Goal: Use online tool/utility: Utilize a website feature to perform a specific function

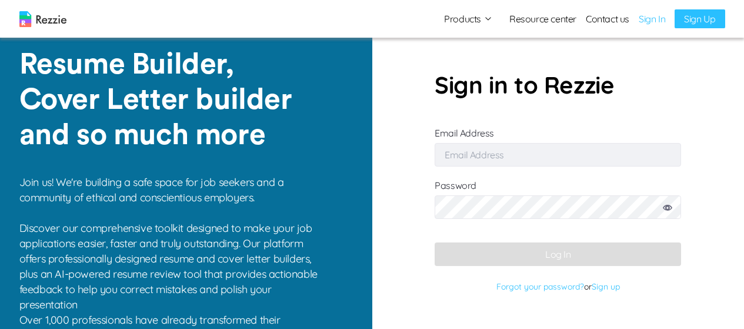
type input "[EMAIL_ADDRESS][DOMAIN_NAME]"
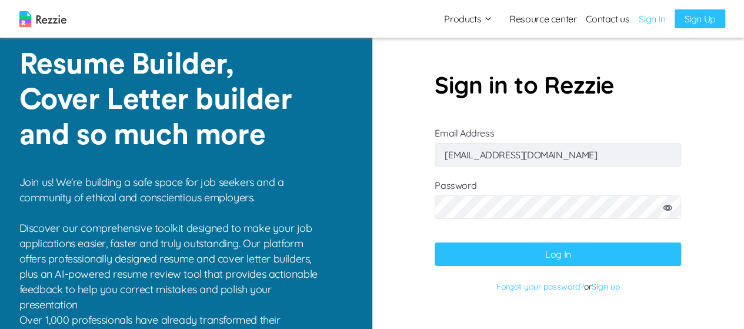
click at [619, 261] on button "Log In" at bounding box center [558, 254] width 246 height 24
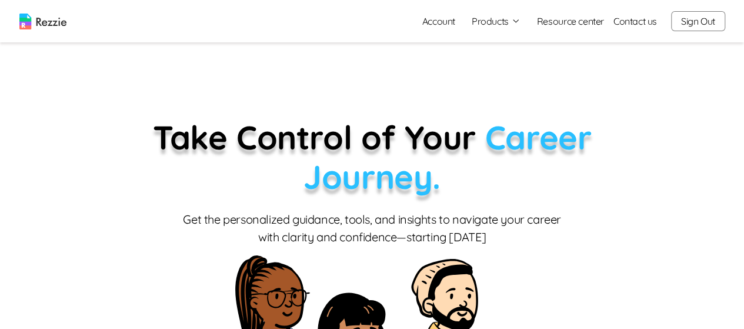
click at [495, 25] on button "Products" at bounding box center [496, 21] width 49 height 14
click at [498, 72] on link "AI Resume Review" at bounding box center [509, 68] width 144 height 24
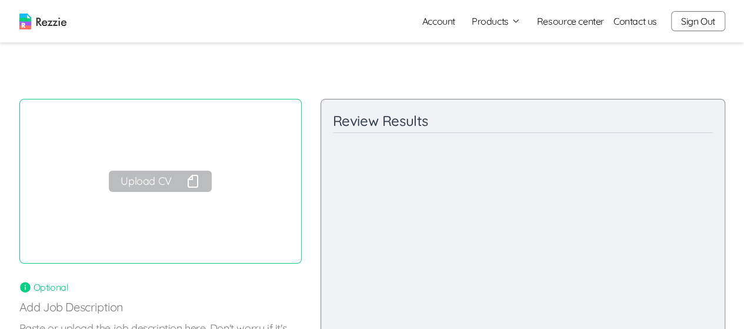
click at [163, 181] on button "Upload CV" at bounding box center [160, 181] width 102 height 21
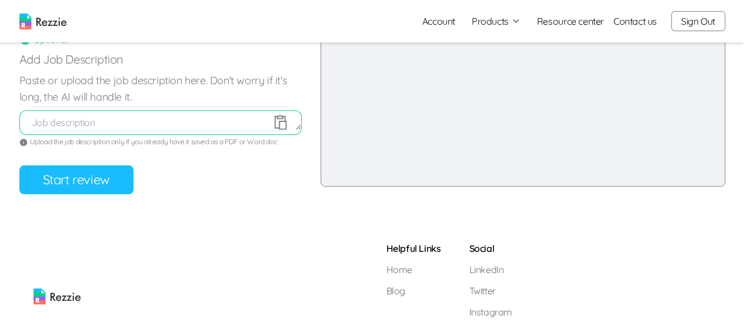
scroll to position [221, 0]
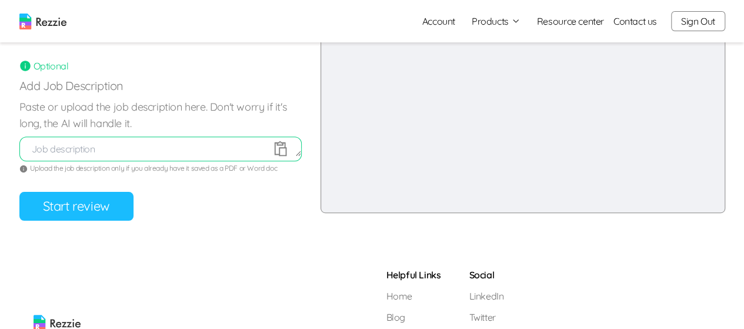
click at [85, 212] on button "Start review" at bounding box center [76, 206] width 114 height 29
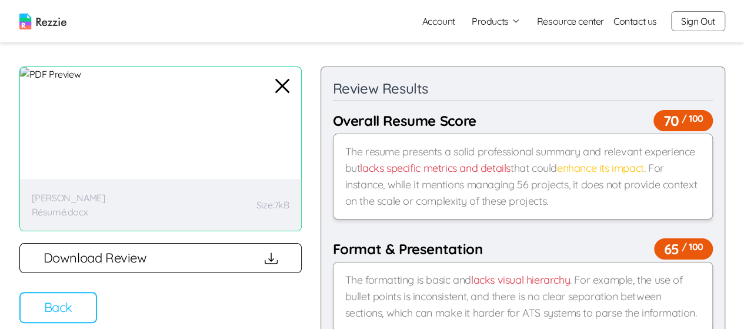
scroll to position [44, 0]
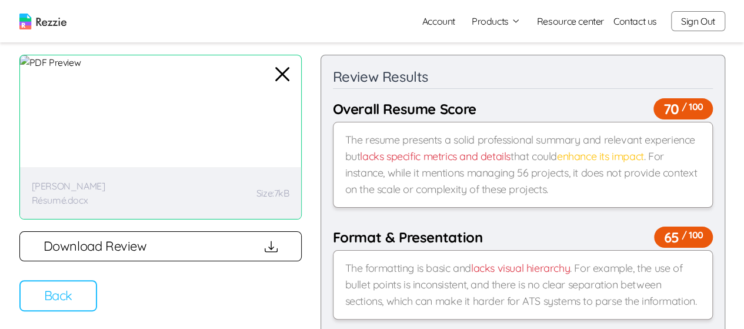
click at [241, 254] on button "Download Review" at bounding box center [160, 246] width 282 height 30
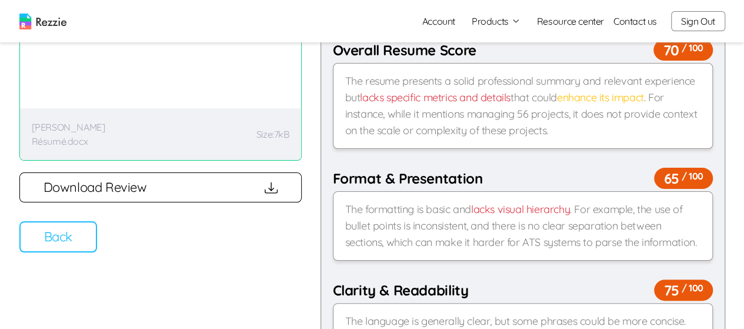
scroll to position [0, 0]
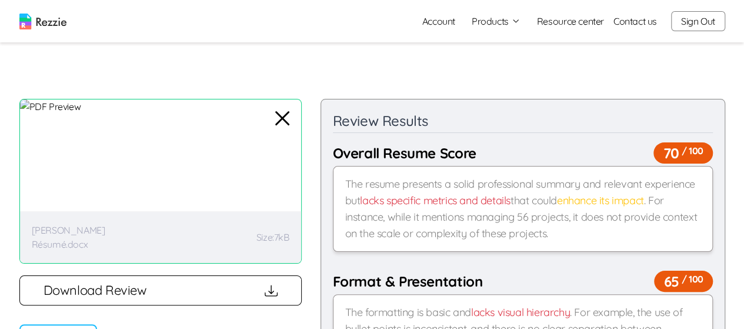
click at [440, 20] on link "Account" at bounding box center [439, 21] width 52 height 24
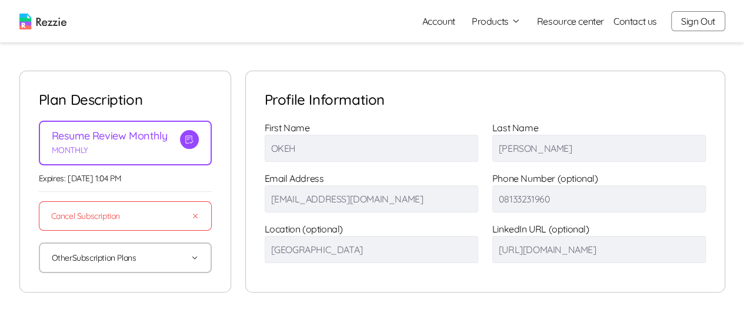
click at [187, 261] on button "Other Subscription Plans" at bounding box center [125, 258] width 147 height 28
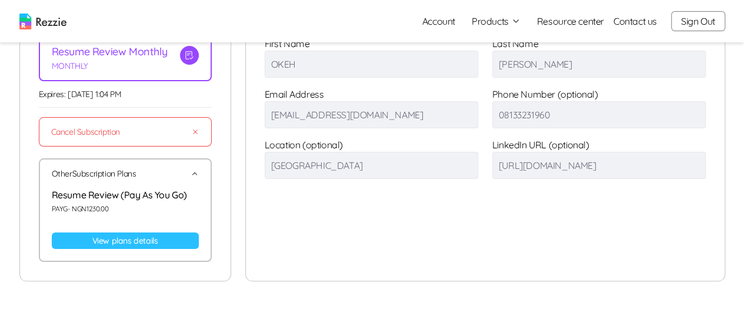
click at [155, 242] on link "View plans details" at bounding box center [125, 240] width 147 height 16
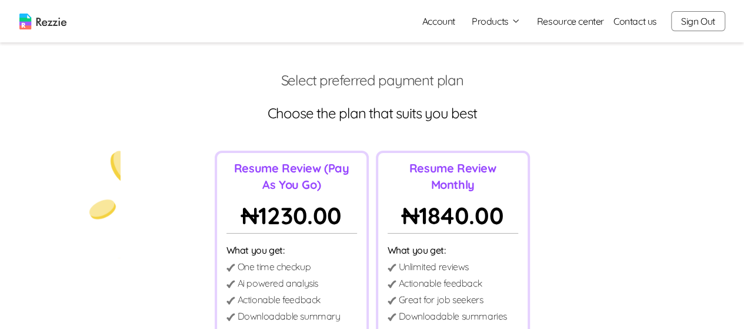
click at [701, 26] on button "Sign Out" at bounding box center [698, 21] width 54 height 20
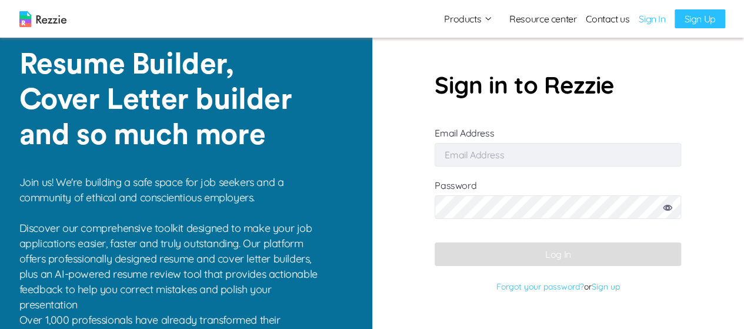
type input "[EMAIL_ADDRESS][DOMAIN_NAME]"
